Goal: Navigation & Orientation: Understand site structure

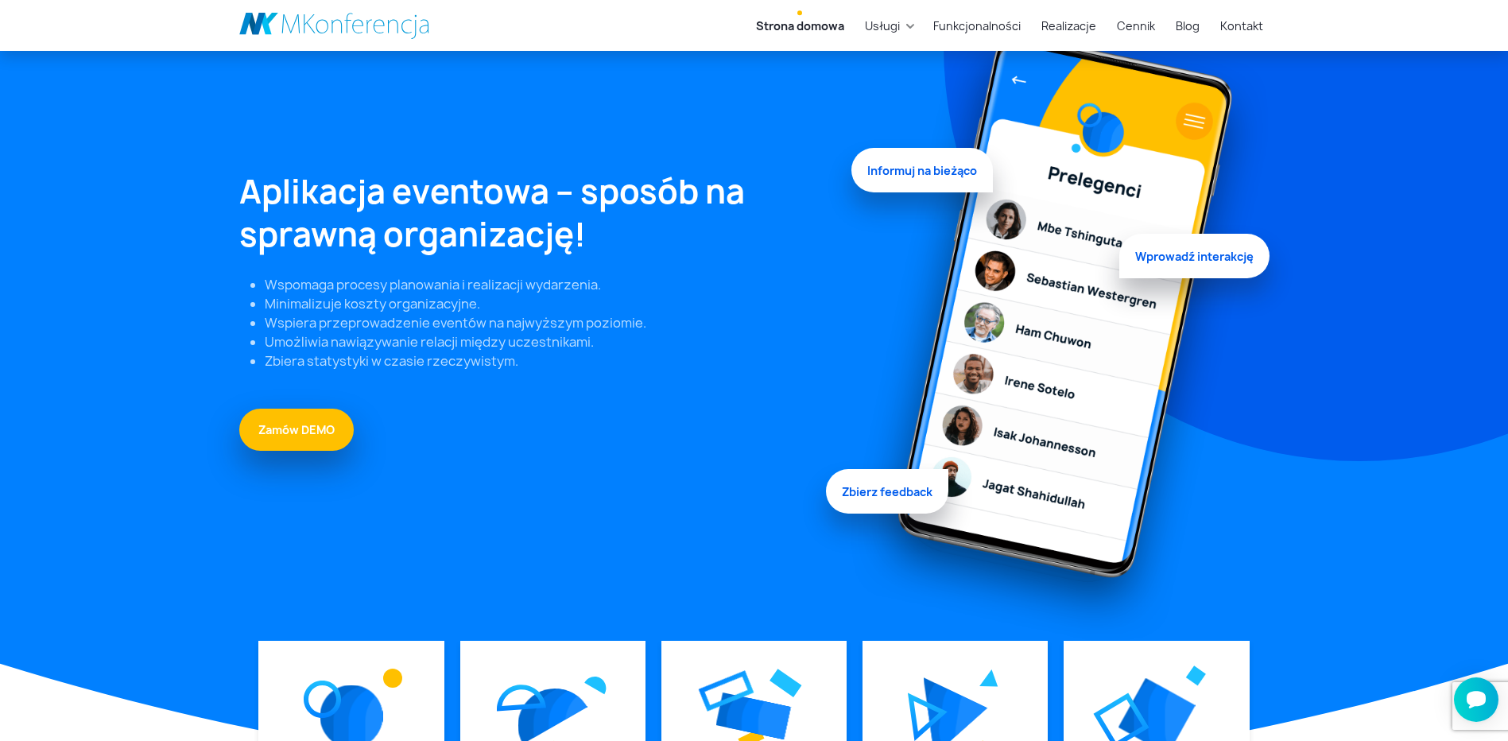
scroll to position [159, 0]
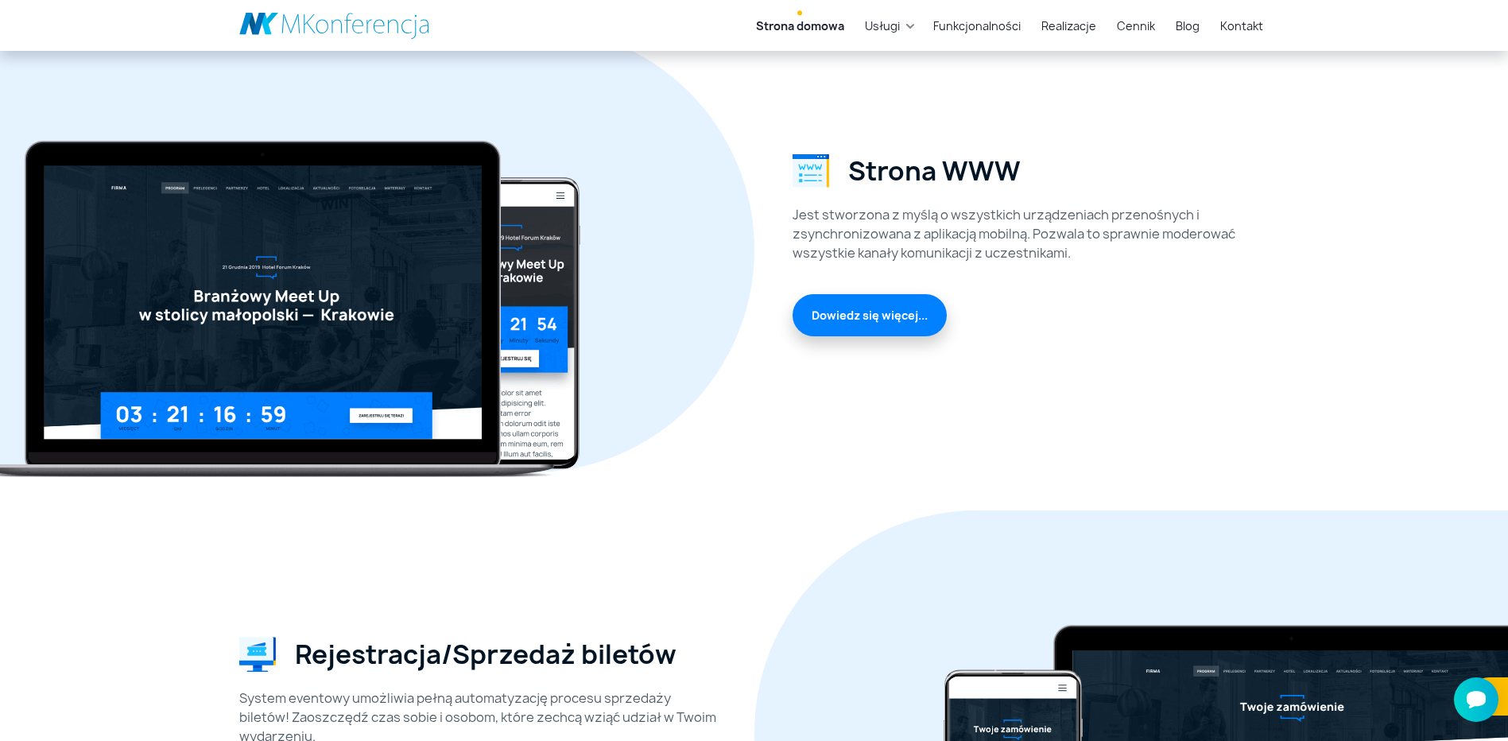
scroll to position [2305, 0]
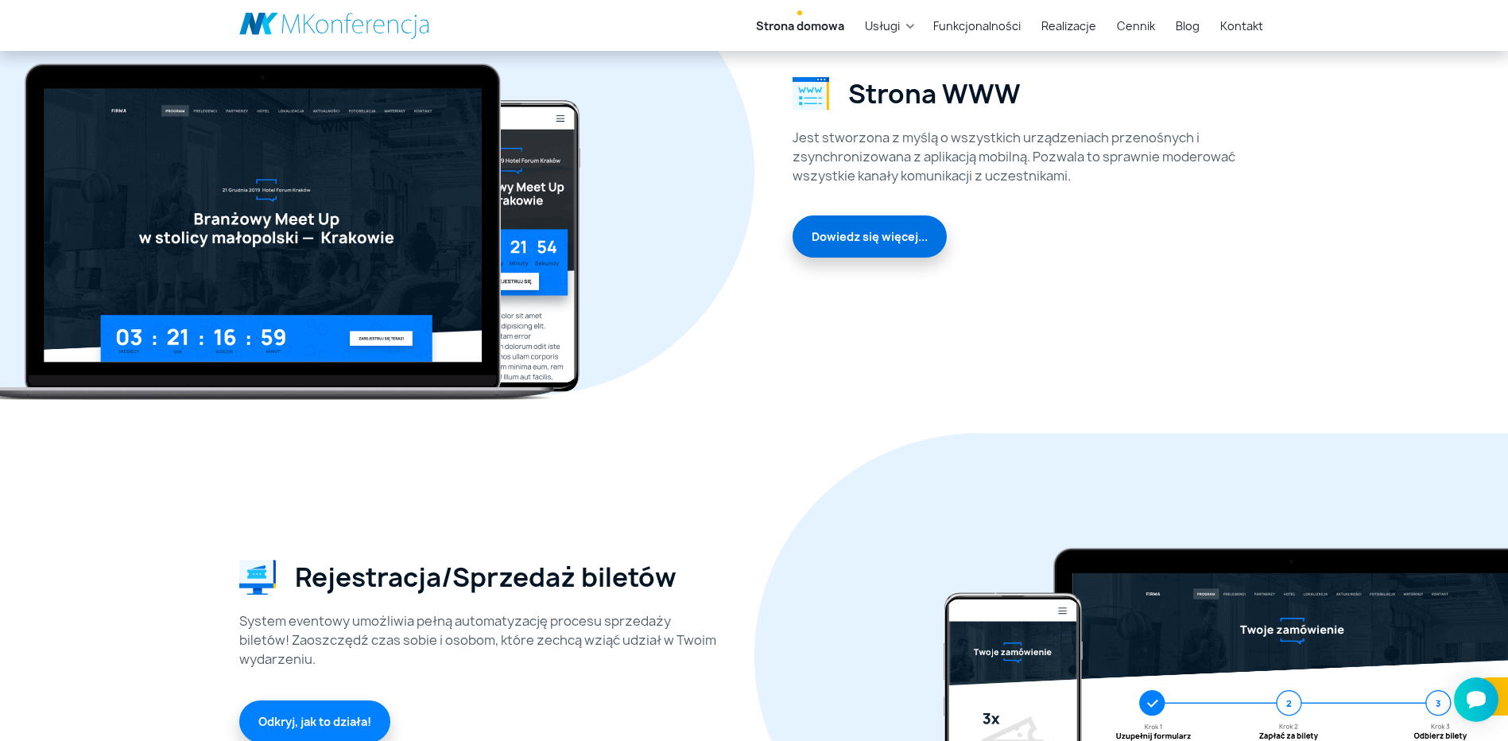
click at [894, 232] on link "Dowiedz się więcej..." at bounding box center [870, 236] width 154 height 42
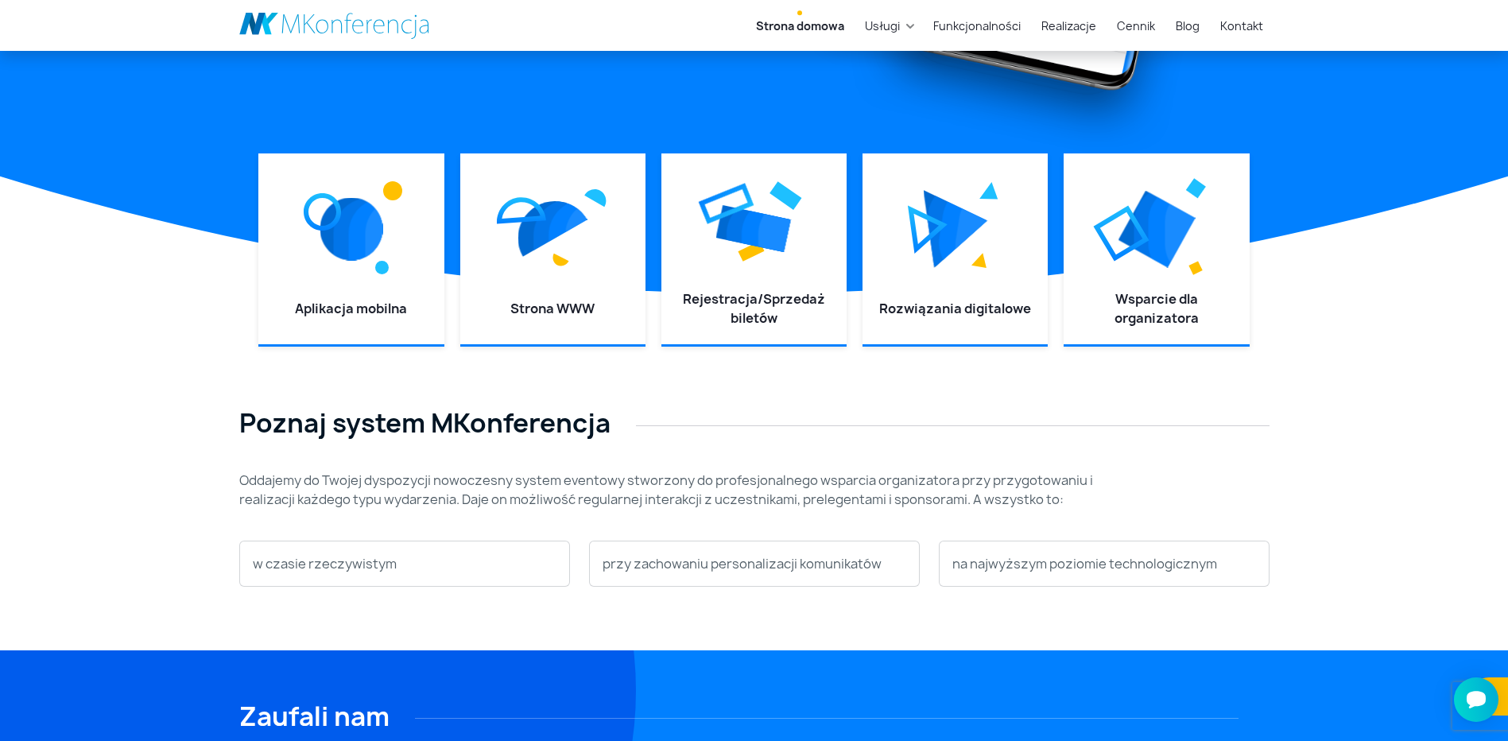
scroll to position [636, 0]
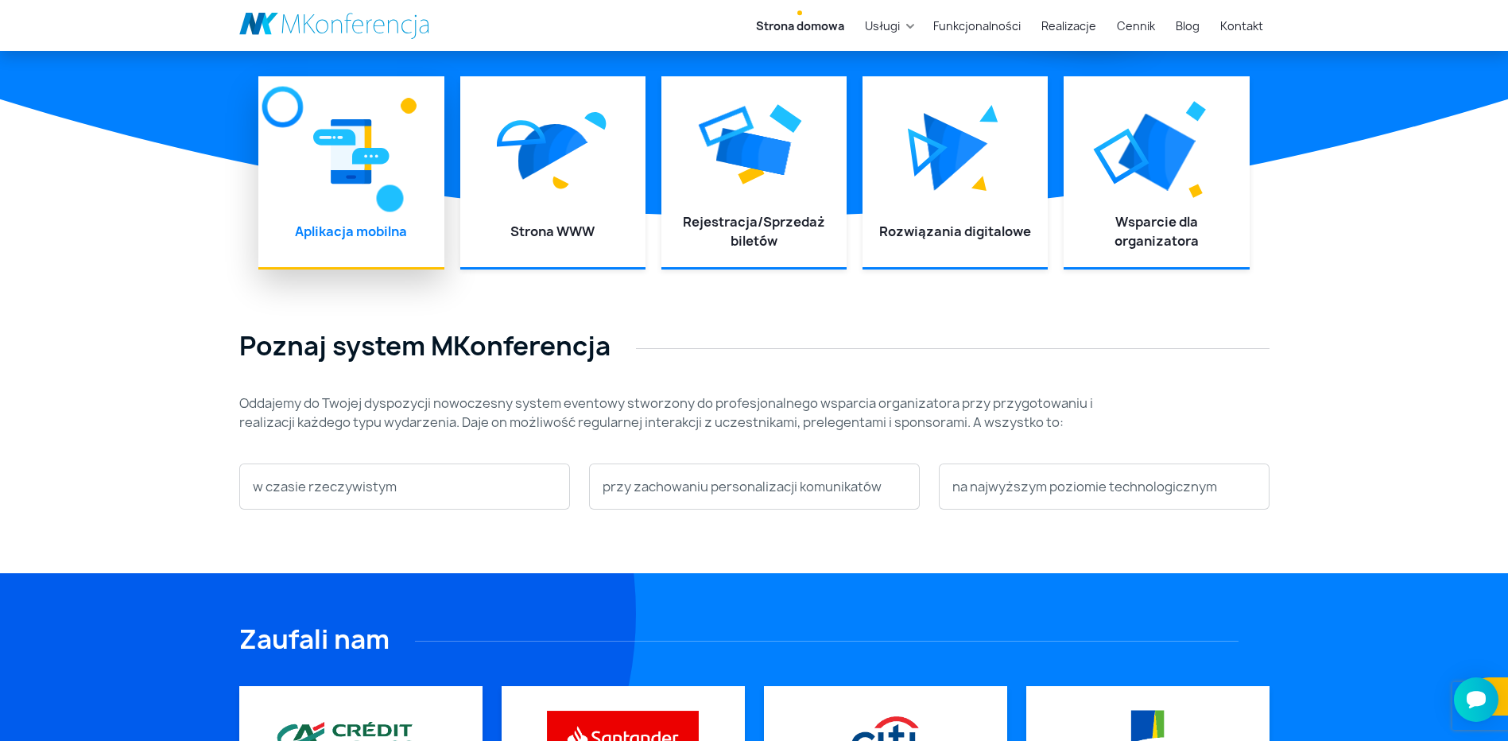
click at [393, 196] on img at bounding box center [389, 198] width 27 height 27
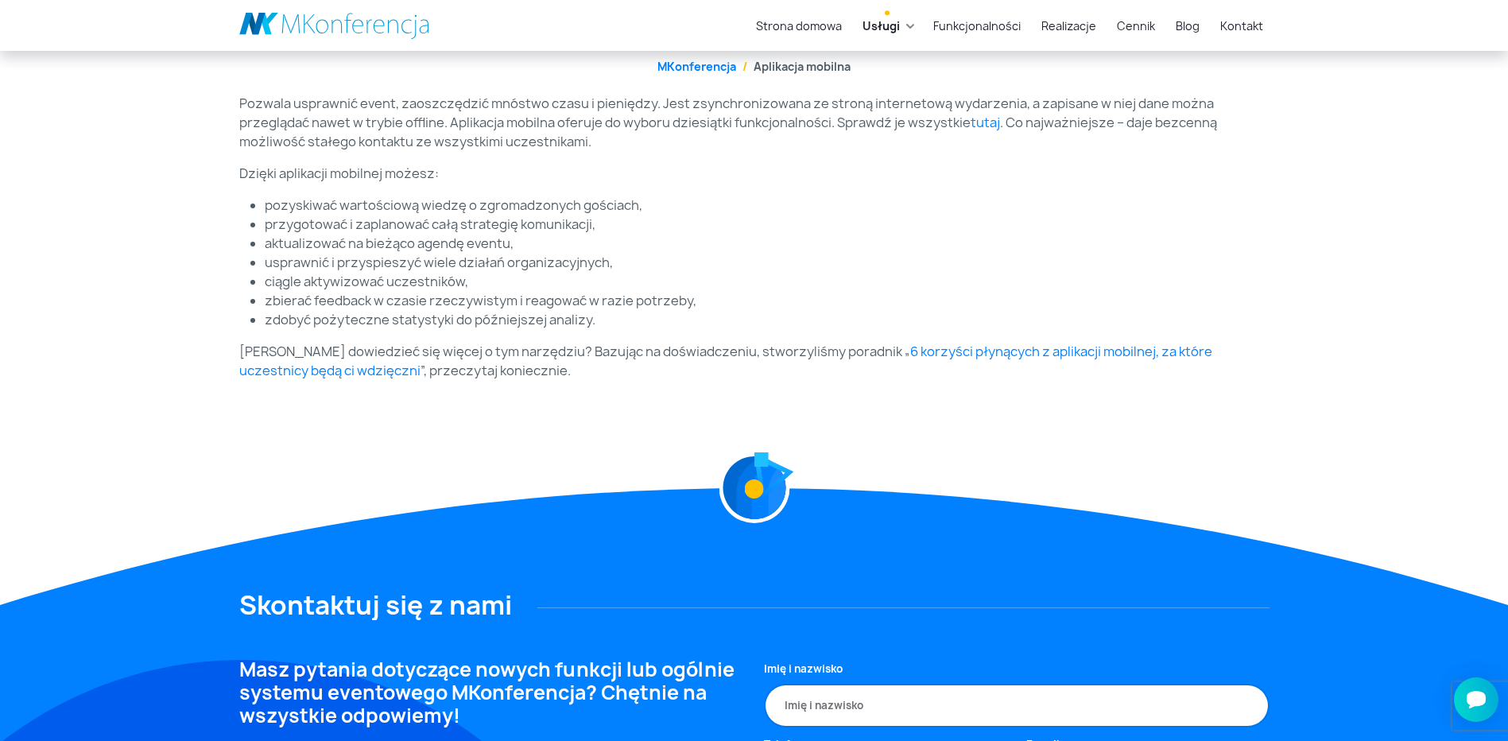
scroll to position [238, 0]
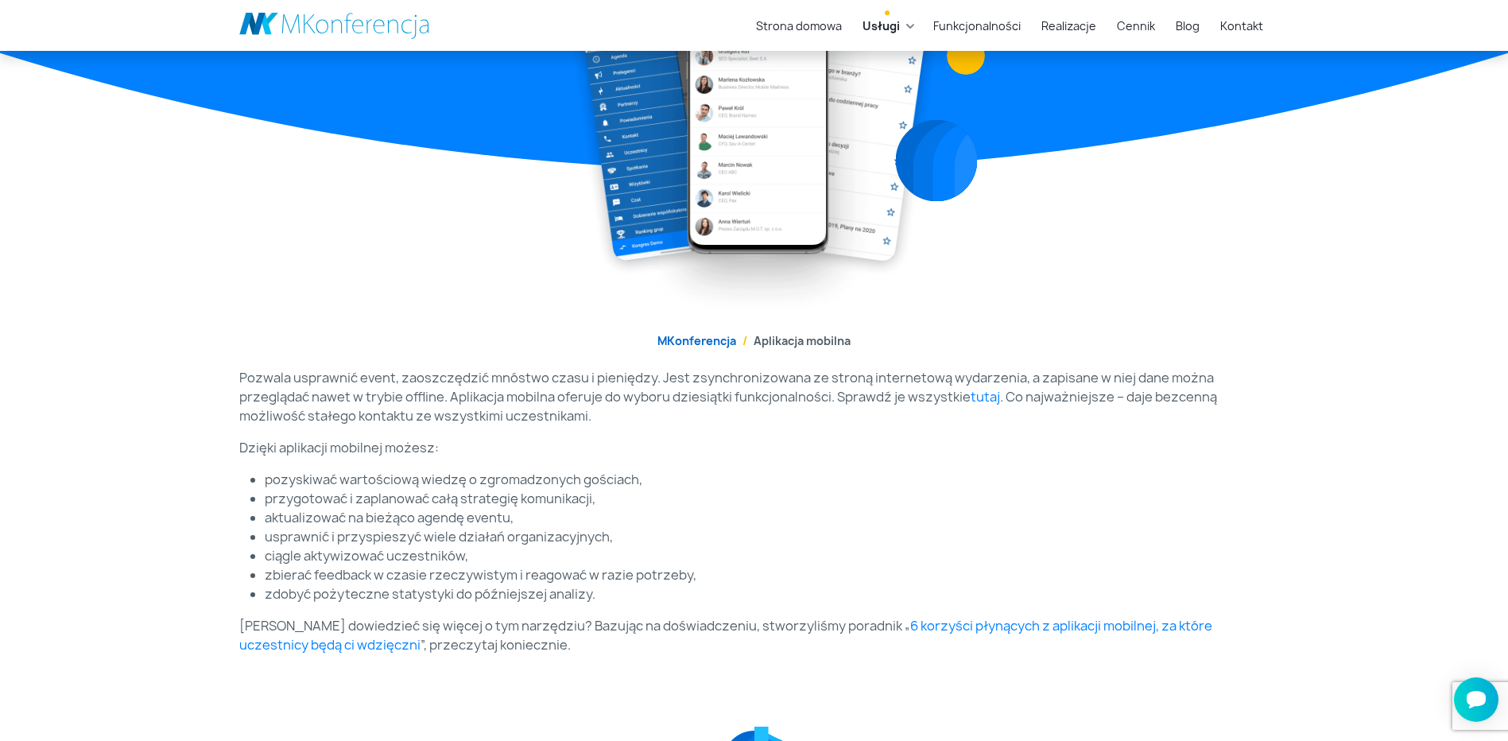
click at [695, 341] on link "MKonferencja" at bounding box center [696, 340] width 79 height 15
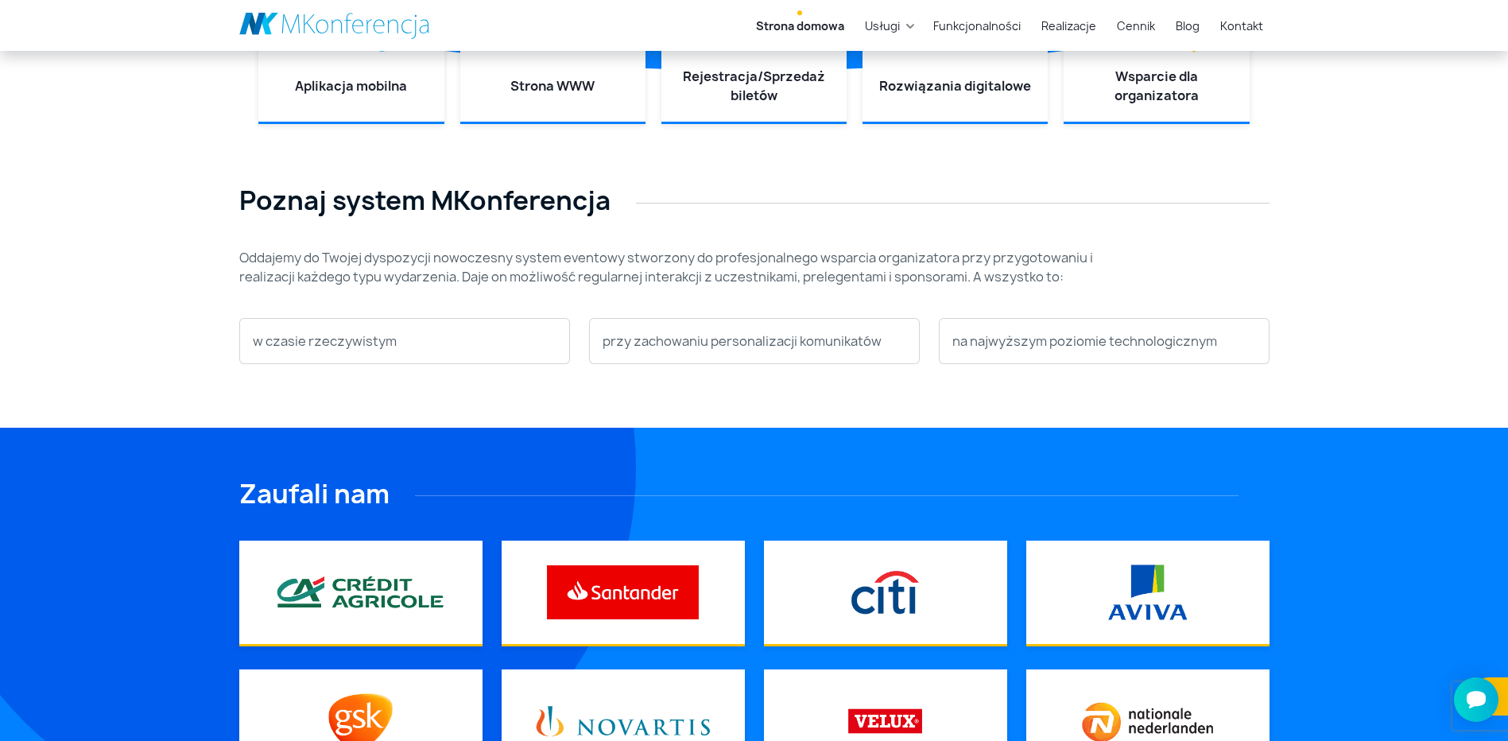
scroll to position [636, 0]
